Goal: Task Accomplishment & Management: Manage account settings

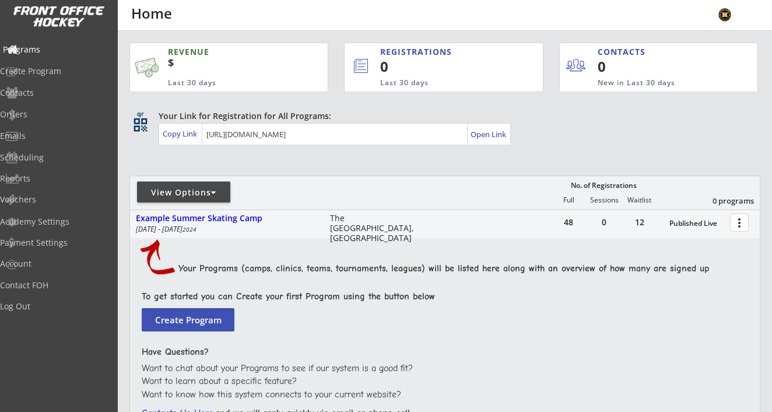
click at [57, 51] on div "Programs" at bounding box center [55, 50] width 105 height 8
click at [40, 306] on div "Log Out" at bounding box center [55, 306] width 105 height 8
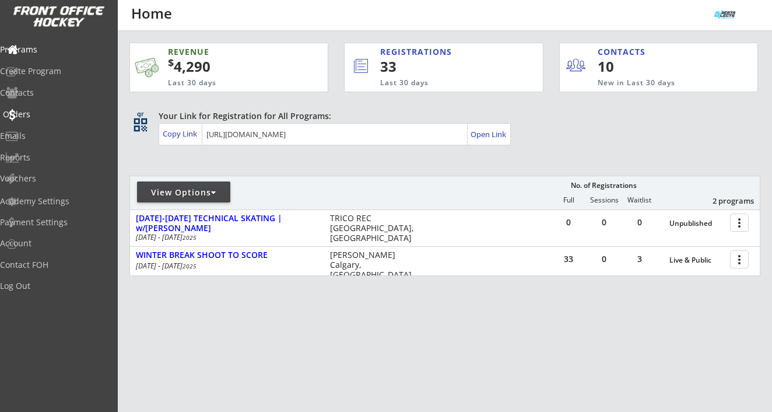
click at [46, 113] on div "Orders" at bounding box center [55, 114] width 105 height 8
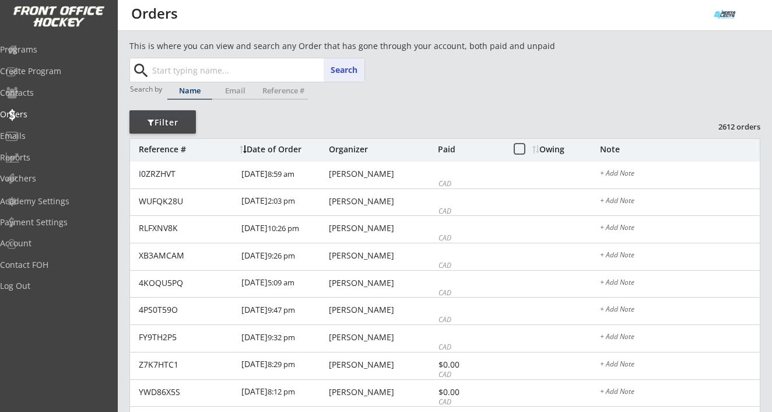
click at [190, 76] on input "text" at bounding box center [257, 69] width 215 height 23
paste input "[PERSON_NAME][EMAIL_ADDRESS][DOMAIN_NAME]"
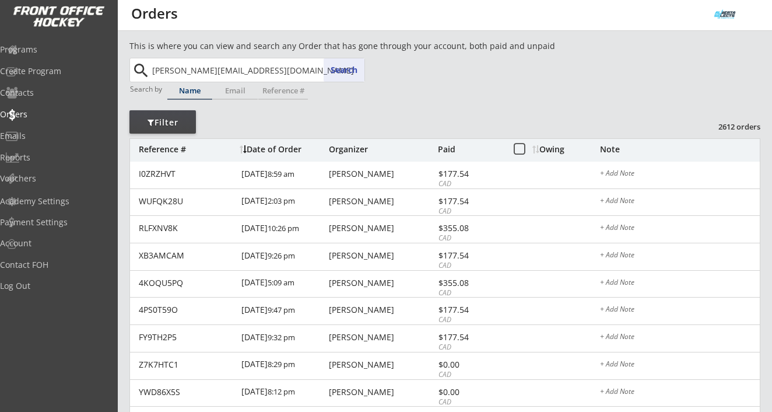
type input "[PERSON_NAME][EMAIL_ADDRESS][DOMAIN_NAME]"
click at [341, 71] on button "Search" at bounding box center [344, 69] width 41 height 23
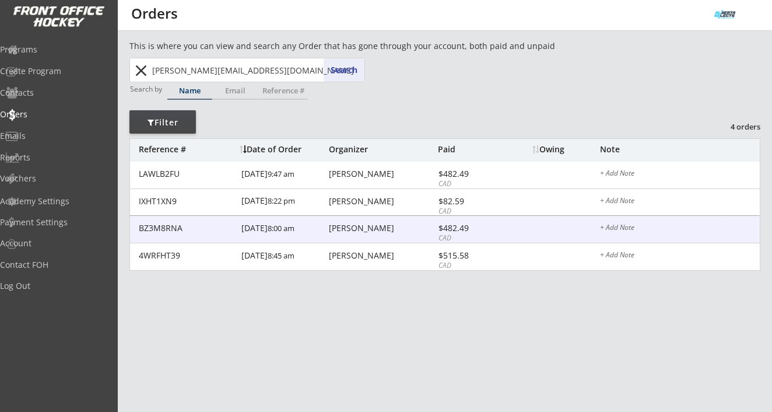
click at [351, 227] on div "[PERSON_NAME]" at bounding box center [382, 228] width 106 height 8
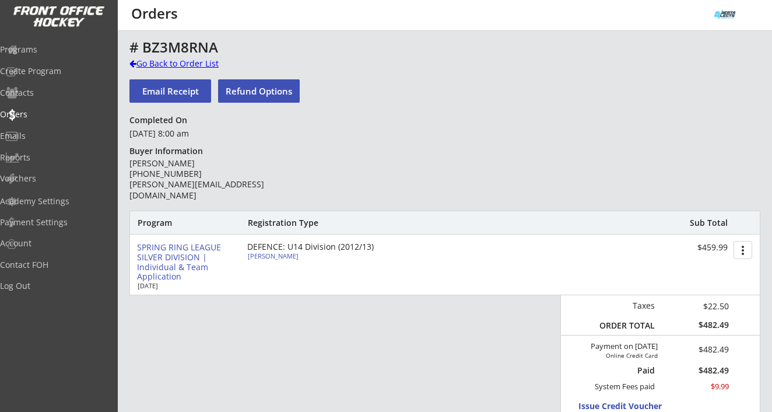
click at [201, 62] on div "Go Back to Order List" at bounding box center [190, 64] width 120 height 12
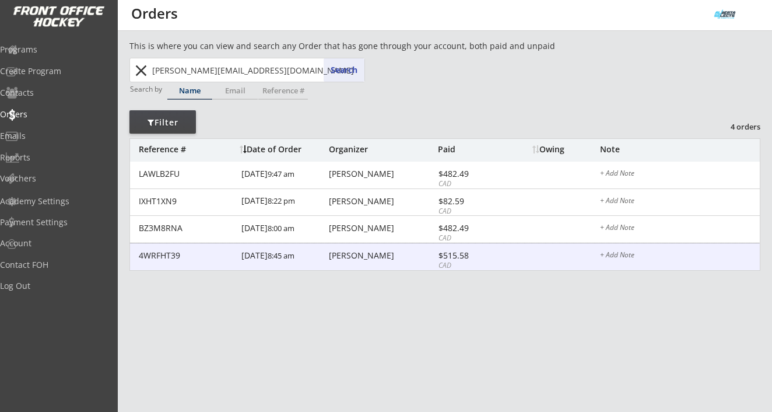
click at [354, 260] on div "[PERSON_NAME]" at bounding box center [382, 255] width 106 height 8
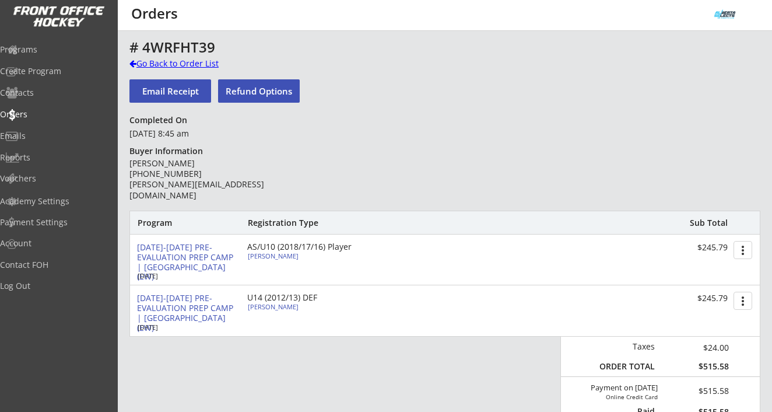
click at [195, 62] on div "Go Back to Order List" at bounding box center [190, 64] width 120 height 12
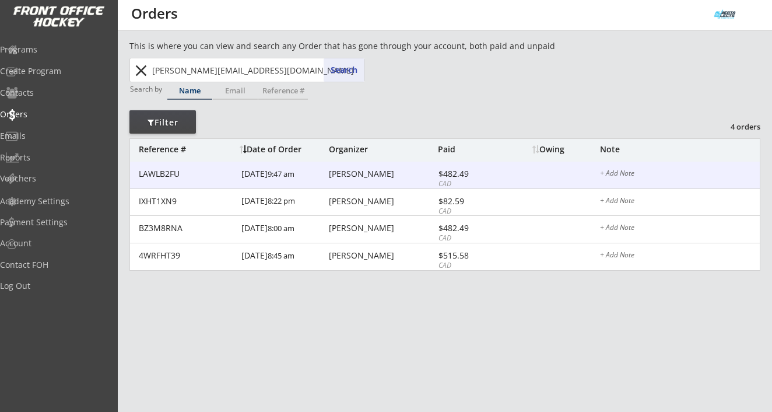
click at [330, 170] on div "[PERSON_NAME]" at bounding box center [382, 174] width 106 height 8
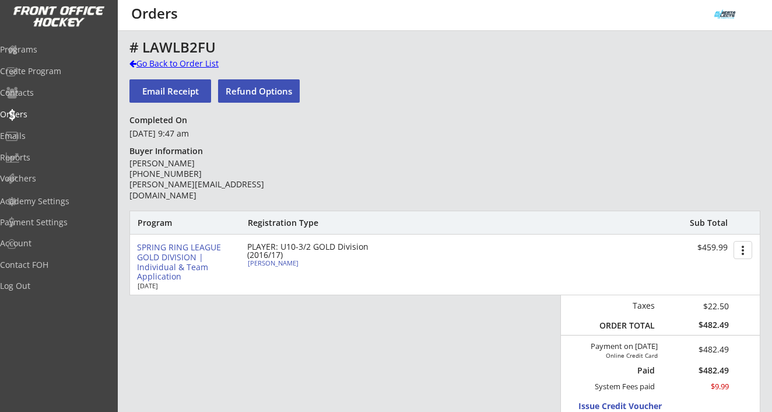
click at [184, 66] on div "Go Back to Order List" at bounding box center [190, 64] width 120 height 12
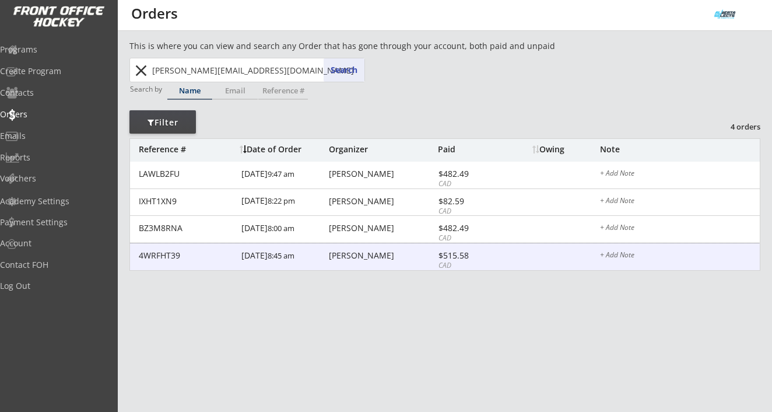
click at [344, 256] on div "[PERSON_NAME]" at bounding box center [382, 255] width 106 height 8
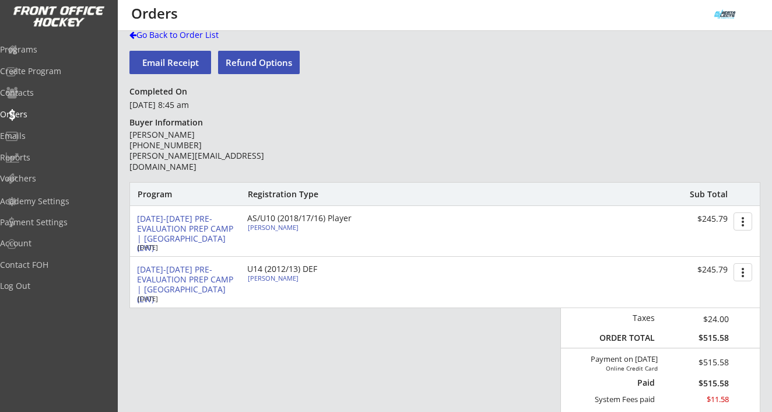
scroll to position [46, 0]
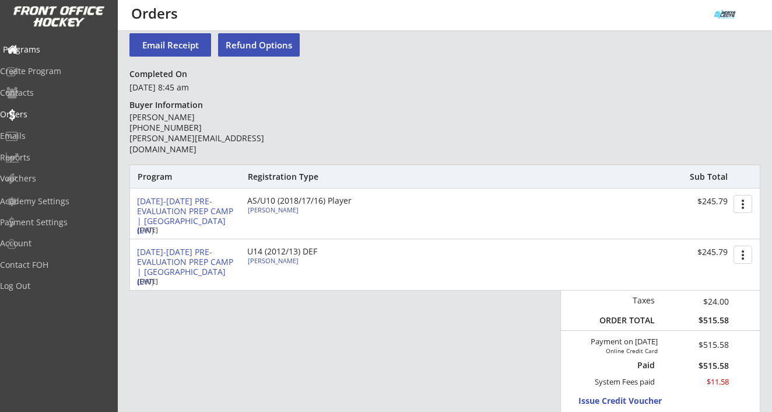
click at [58, 51] on div "Programs" at bounding box center [55, 50] width 105 height 8
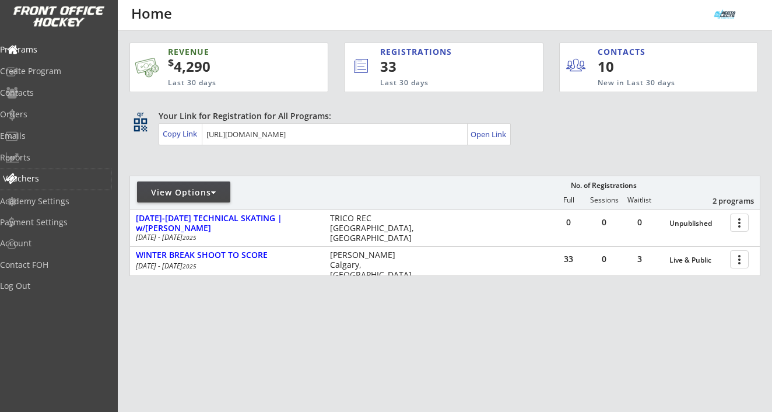
click at [53, 179] on div "Vouchers" at bounding box center [55, 178] width 105 height 8
select select ""Showing: Has Balance""
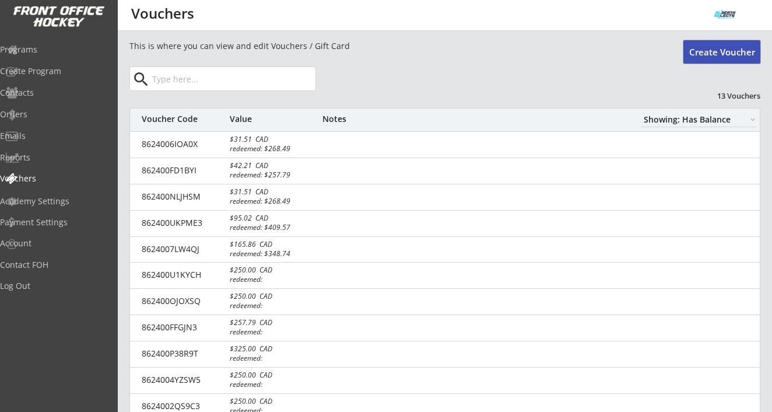
click at [725, 51] on button "Create Voucher" at bounding box center [722, 51] width 77 height 23
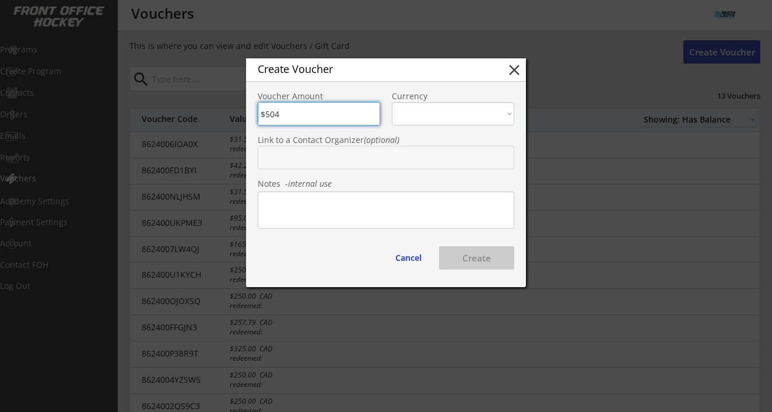
type input "$504"
click at [414, 113] on select "CAD USD" at bounding box center [453, 113] width 123 height 23
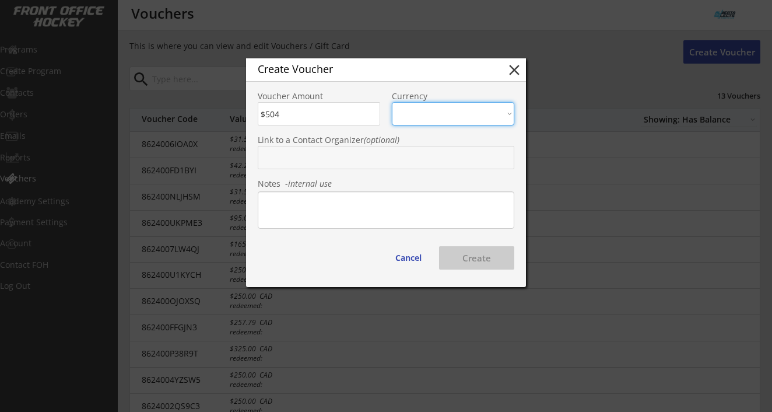
select select ""CAD""
click at [392, 102] on select "CAD USD" at bounding box center [453, 113] width 123 height 23
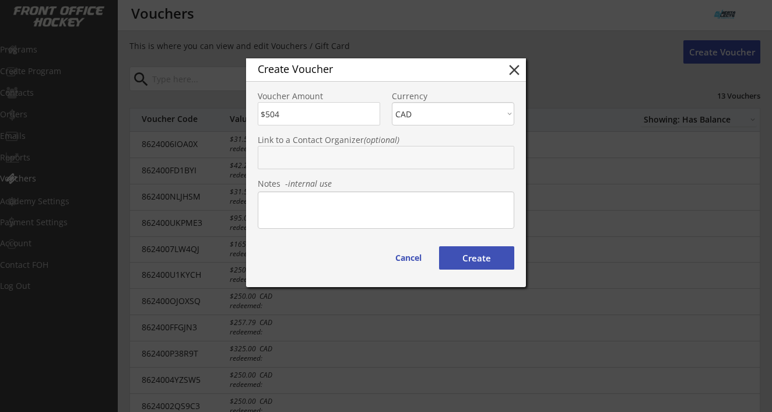
click at [309, 200] on textarea at bounding box center [386, 209] width 257 height 37
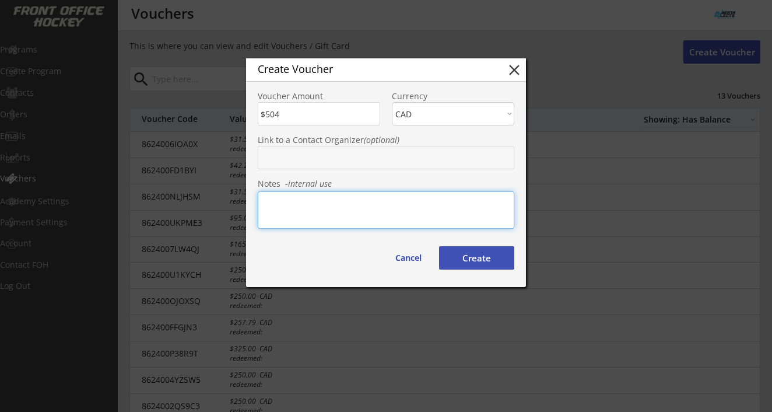
paste textarea "[PERSON_NAME][EMAIL_ADDRESS][DOMAIN_NAME]"
type textarea "[PERSON_NAME][EMAIL_ADDRESS][DOMAIN_NAME]"
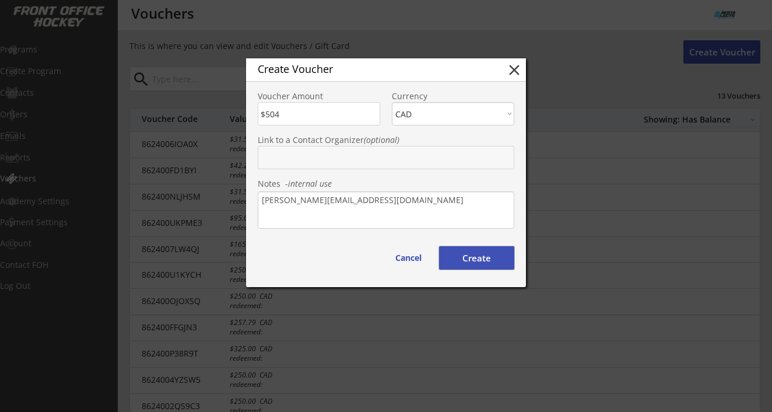
drag, startPoint x: 479, startPoint y: 255, endPoint x: 432, endPoint y: 167, distance: 99.7
click at [434, 169] on div "Create Voucher close Voucher Amount Currency CAD USD Link to a Contact Organize…" at bounding box center [386, 172] width 280 height 229
click at [432, 167] on input "text" at bounding box center [386, 157] width 257 height 23
click at [487, 260] on button "Create" at bounding box center [476, 257] width 75 height 23
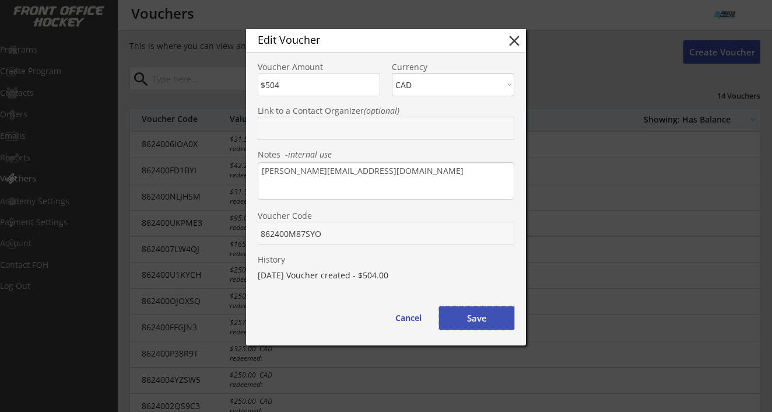
click at [478, 322] on button "Save" at bounding box center [476, 317] width 75 height 23
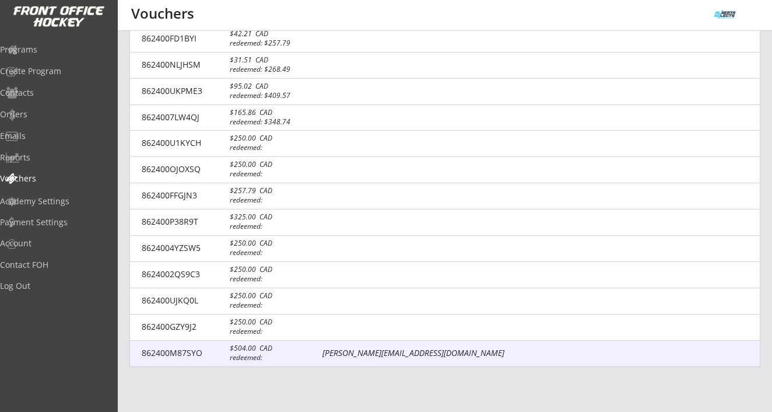
scroll to position [128, 0]
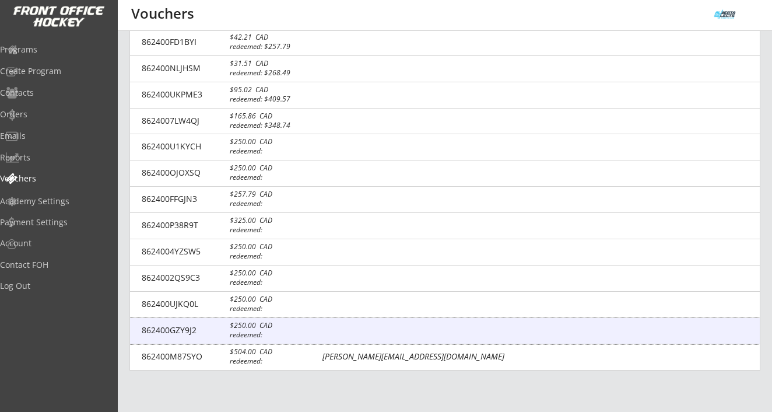
click at [253, 329] on div "$250.00 CAD" at bounding box center [270, 325] width 81 height 7
type input "$250"
type input "862400GZY9J2"
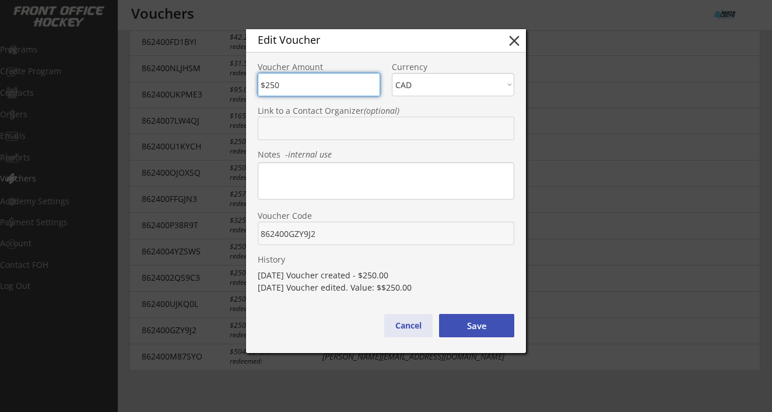
click at [410, 324] on button "Cancel" at bounding box center [408, 325] width 48 height 23
type input "$0"
select select ""PLACEHOLDER_1427118222253""
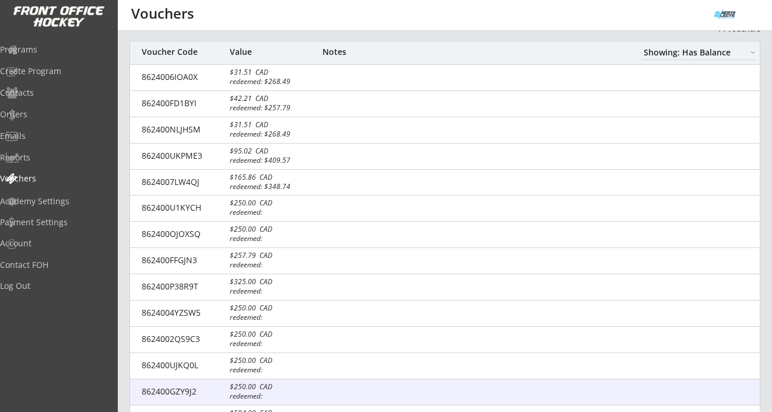
scroll to position [71, 0]
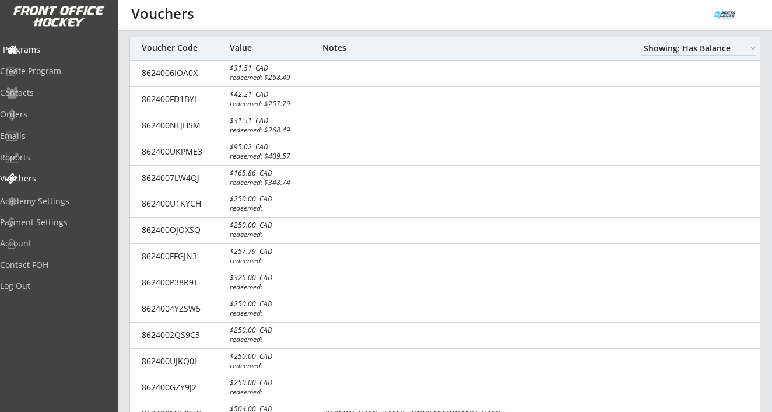
click at [51, 47] on div "Programs" at bounding box center [55, 50] width 105 height 8
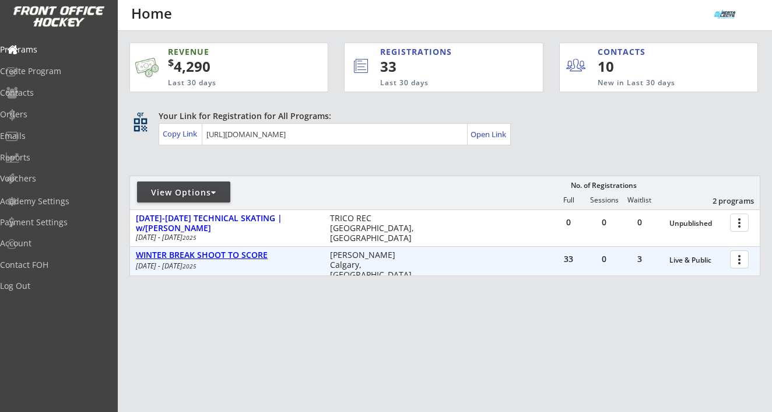
click at [253, 253] on div "WINTER BREAK SHOOT TO SCORE" at bounding box center [227, 255] width 182 height 10
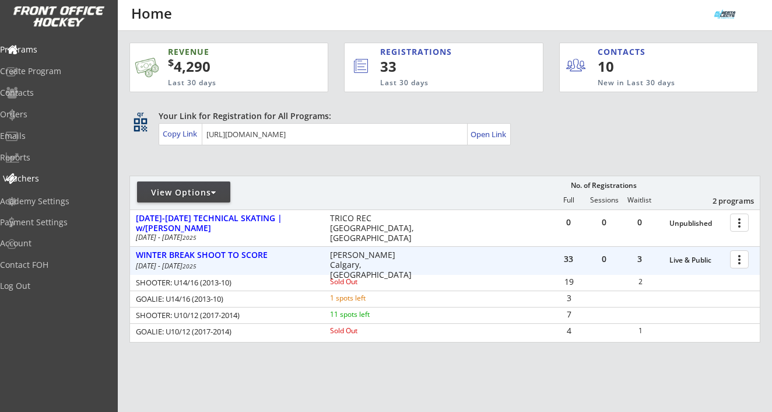
click at [62, 179] on div "Vouchers" at bounding box center [55, 178] width 105 height 8
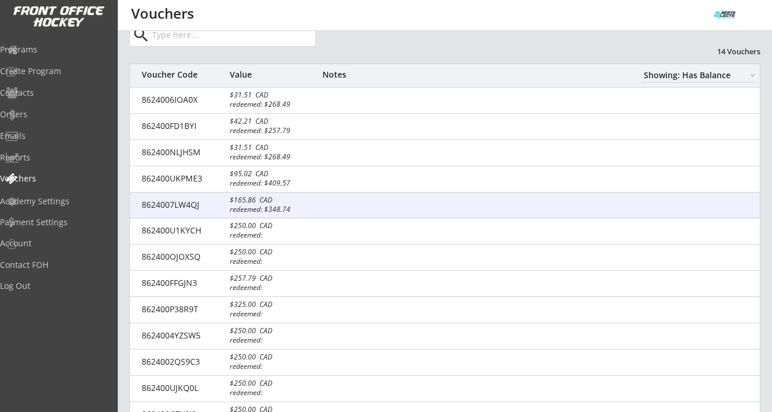
scroll to position [46, 0]
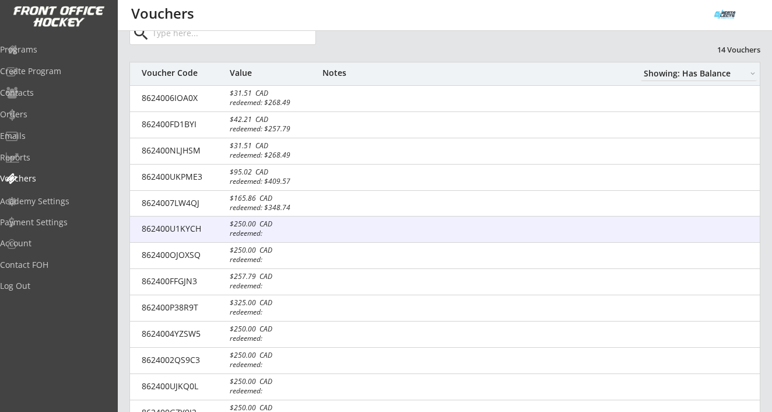
click at [258, 226] on div "$250.00 CAD" at bounding box center [270, 224] width 81 height 7
type input "$250"
select select ""CAD""
type input "862400U1KYCH"
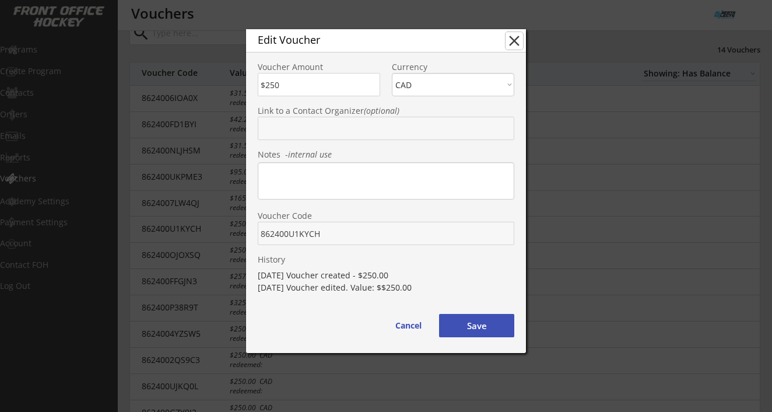
click at [512, 36] on button "close" at bounding box center [515, 41] width 18 height 18
type input "$0"
select select ""PLACEHOLDER_1427118222253""
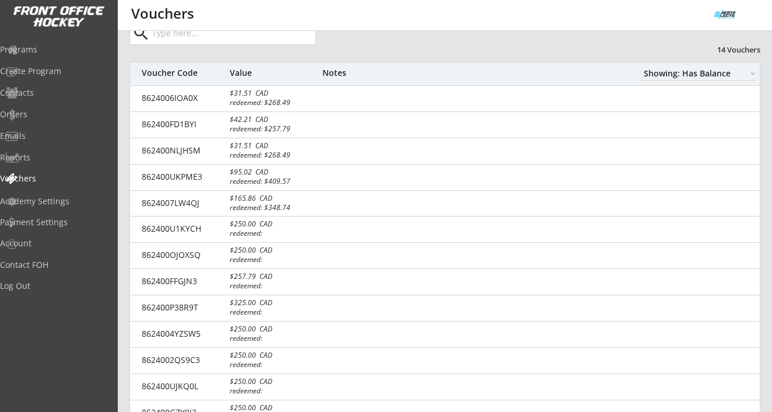
click at [728, 72] on select "Showing: Has Balance Showing: No Balance" at bounding box center [699, 73] width 116 height 15
click at [641, 66] on select "Showing: Has Balance Showing: No Balance" at bounding box center [699, 73] width 116 height 15
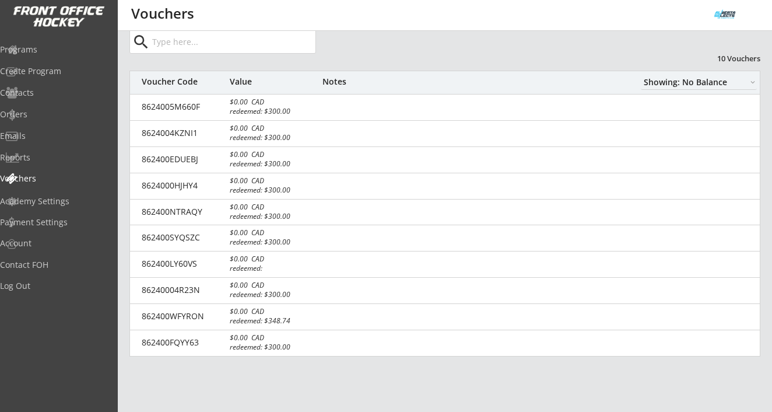
scroll to position [37, 0]
click at [740, 80] on select "Showing: Has Balance Showing: No Balance" at bounding box center [699, 82] width 116 height 15
select select ""Showing: Has Balance""
click at [641, 75] on select "Showing: Has Balance Showing: No Balance" at bounding box center [699, 82] width 116 height 15
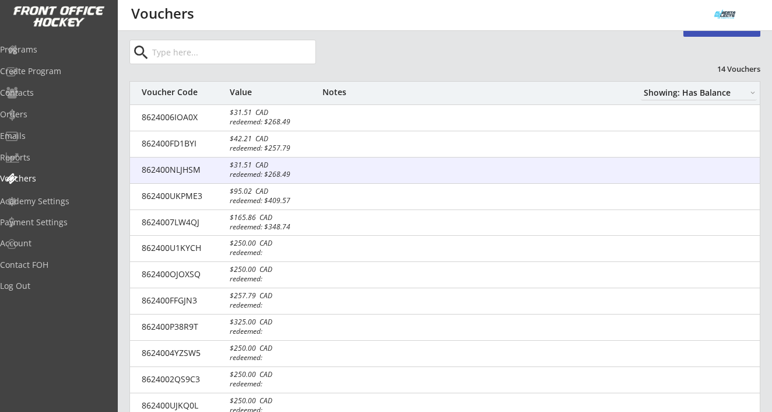
scroll to position [32, 0]
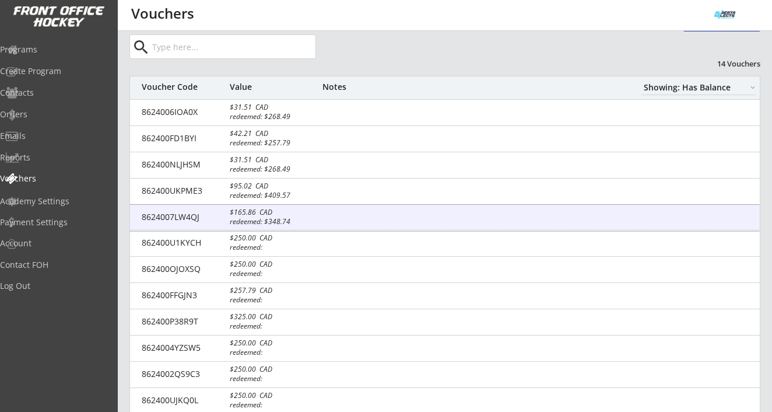
click at [260, 214] on div "$165.86 CAD" at bounding box center [270, 212] width 81 height 7
type input "$165.86"
select select ""CAD""
type input "8624007LW4QJ"
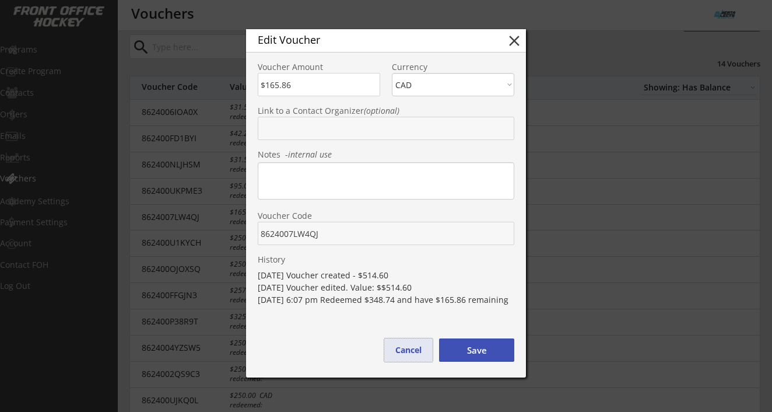
click at [397, 345] on button "Cancel" at bounding box center [408, 349] width 48 height 23
type input "$0"
select select ""PLACEHOLDER_1427118222253""
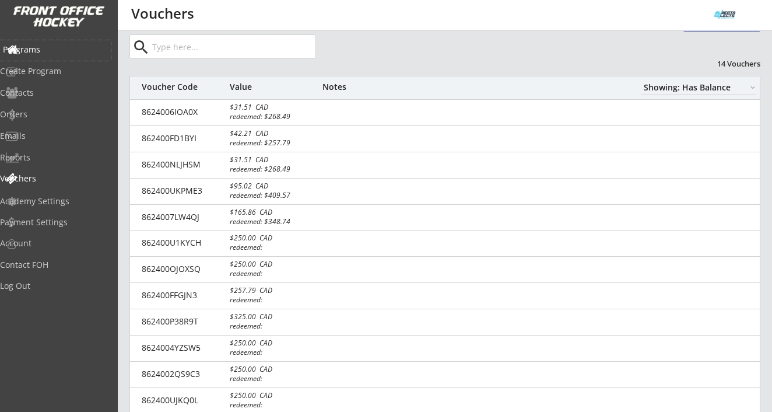
click at [58, 51] on div "Programs" at bounding box center [55, 50] width 105 height 8
